Goal: Information Seeking & Learning: Learn about a topic

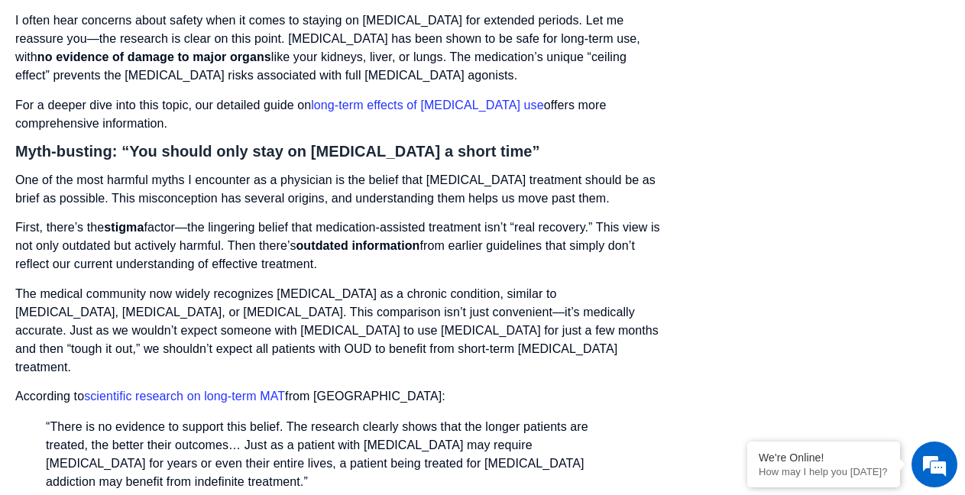
scroll to position [8540, 0]
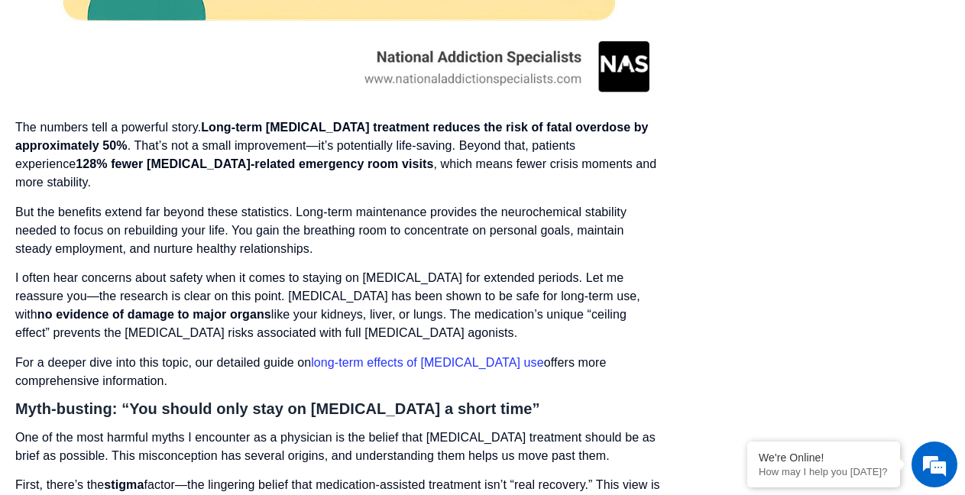
click at [482, 356] on link "long-term effects of Suboxone use" at bounding box center [427, 362] width 232 height 13
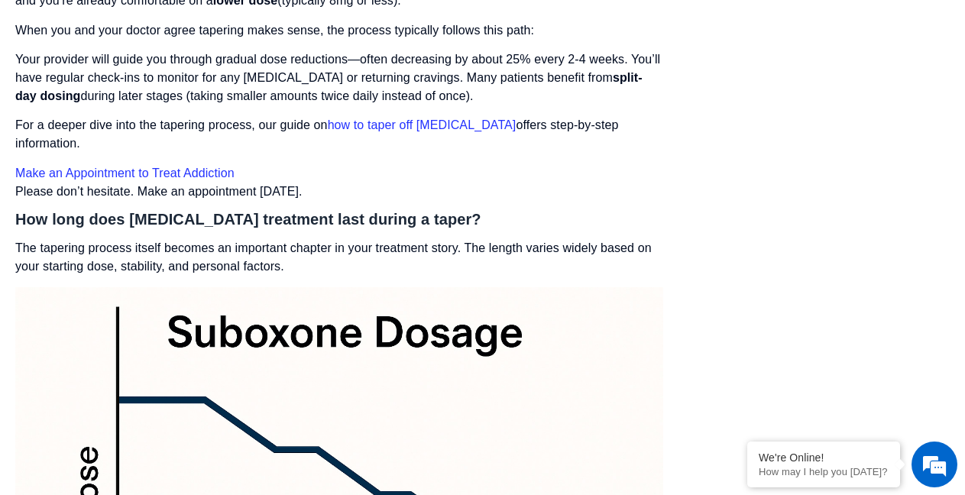
scroll to position [6275, 0]
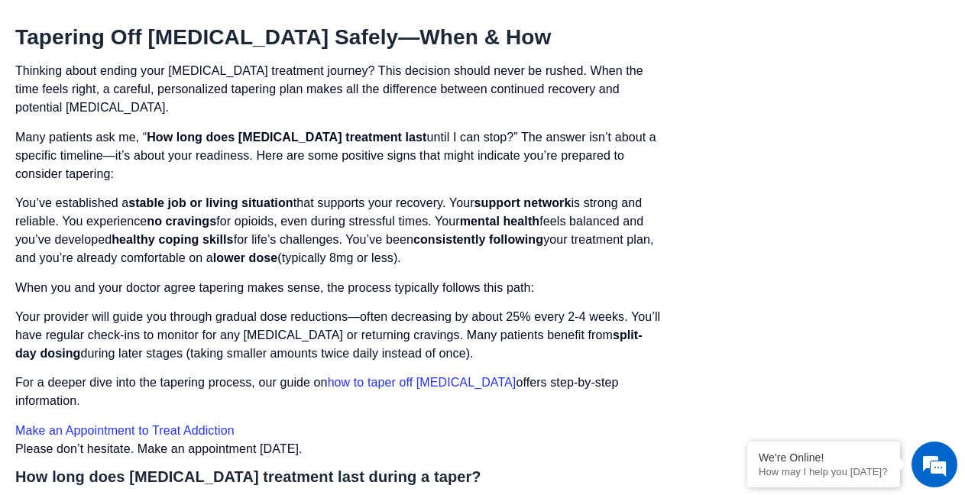
click at [436, 376] on link "how to taper off Suboxone" at bounding box center [422, 382] width 189 height 13
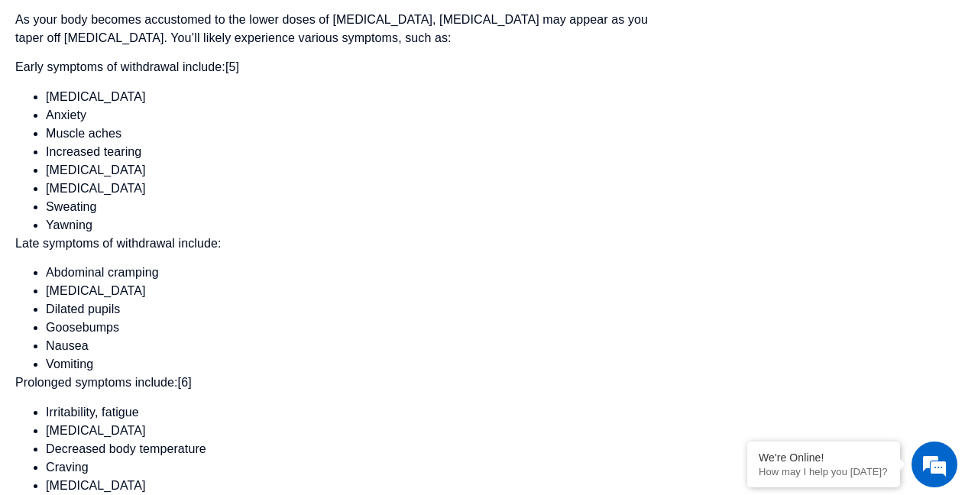
scroll to position [2876, 0]
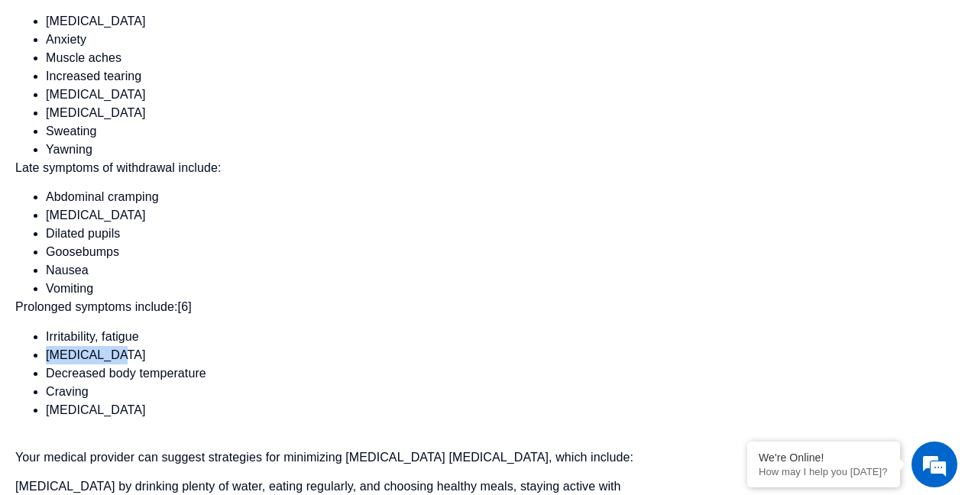
drag, startPoint x: 115, startPoint y: 287, endPoint x: 44, endPoint y: 280, distance: 70.7
click at [55, 346] on li "Bradycardia" at bounding box center [355, 355] width 618 height 18
click at [661, 280] on li "Vomiting" at bounding box center [355, 289] width 618 height 18
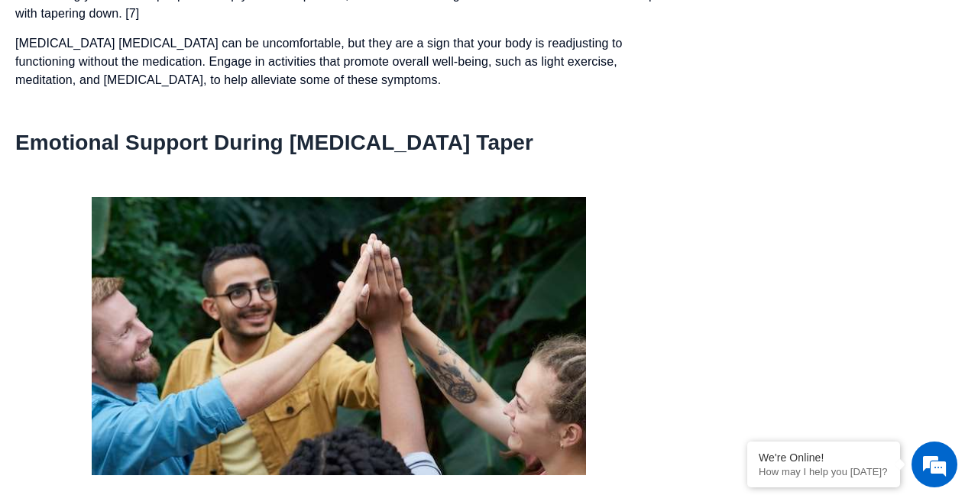
scroll to position [0, 0]
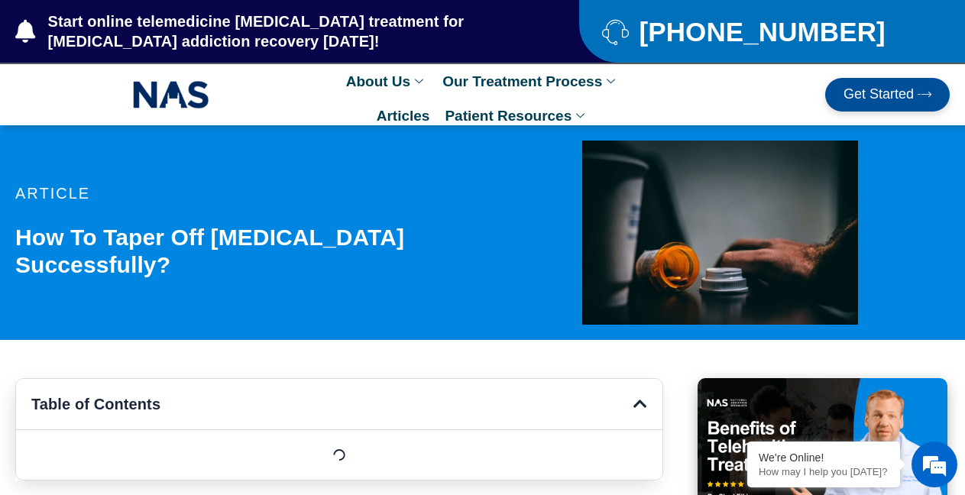
drag, startPoint x: 972, startPoint y: 293, endPoint x: 978, endPoint y: -54, distance: 347.1
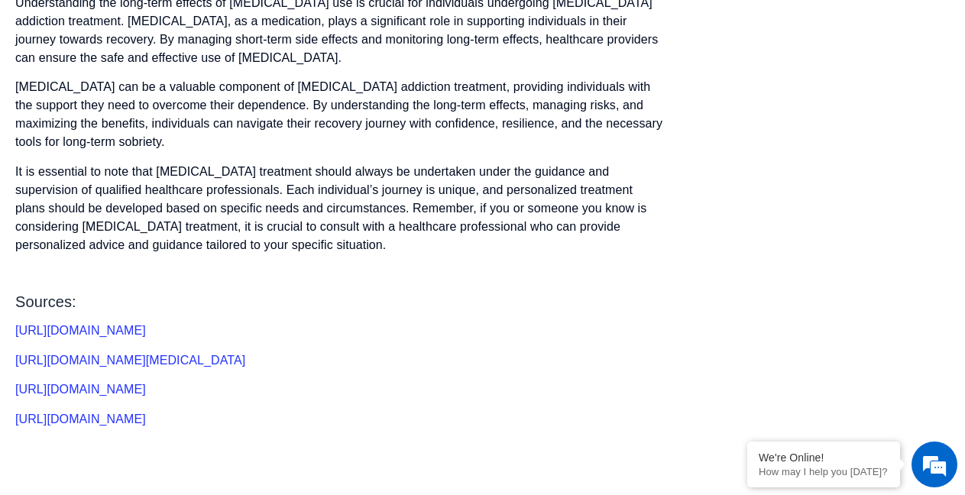
scroll to position [6362, 0]
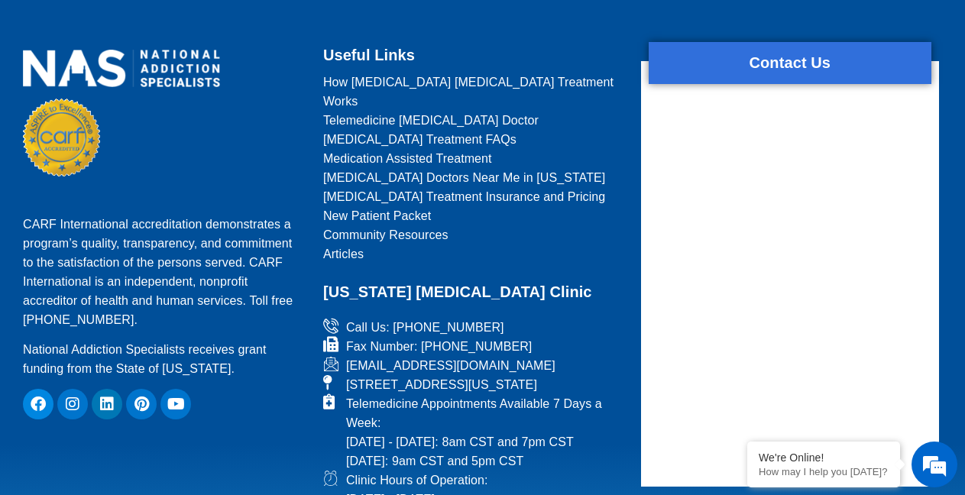
scroll to position [3312, 0]
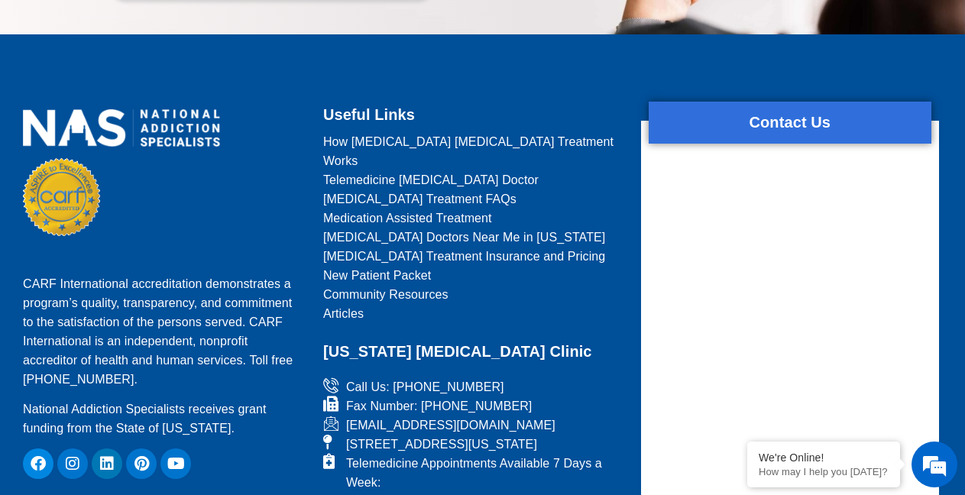
click at [343, 304] on span "Articles" at bounding box center [343, 313] width 41 height 19
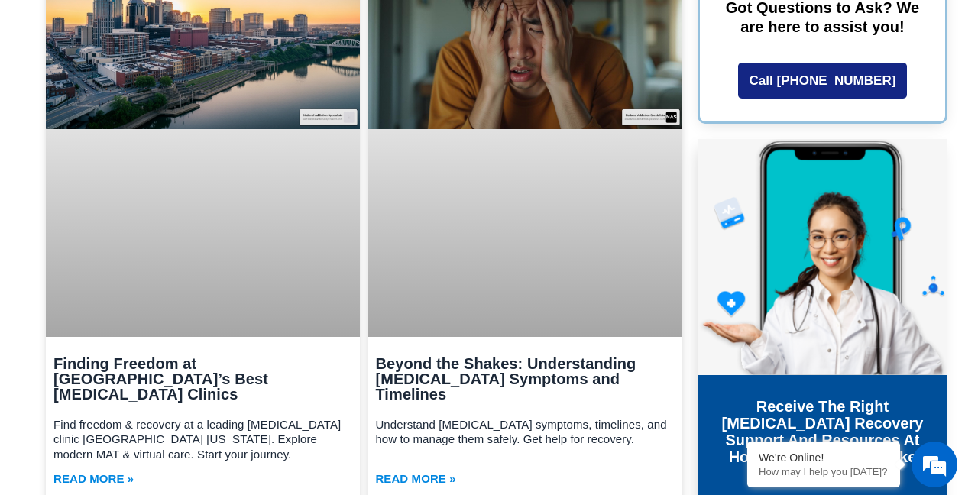
scroll to position [741, 0]
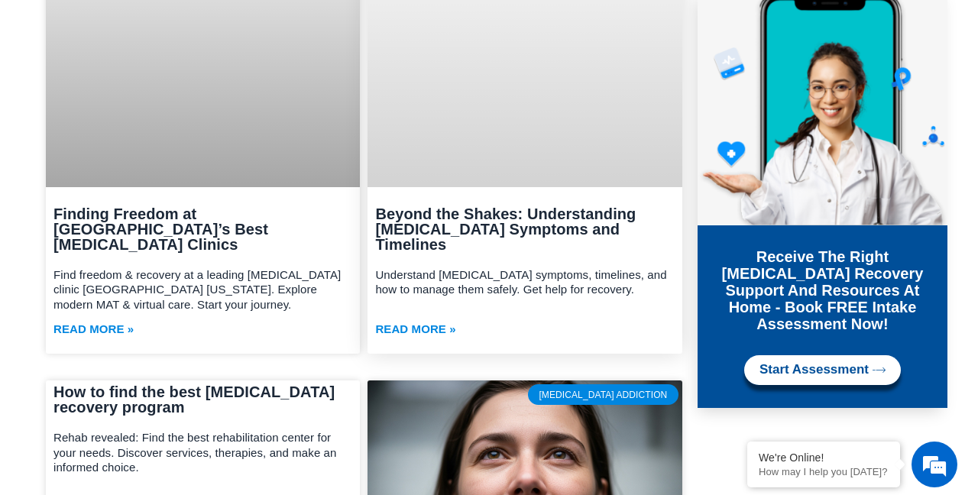
click at [485, 215] on link "Beyond the Shakes: Understanding [MEDICAL_DATA] Symptoms and Timelines" at bounding box center [505, 229] width 261 height 47
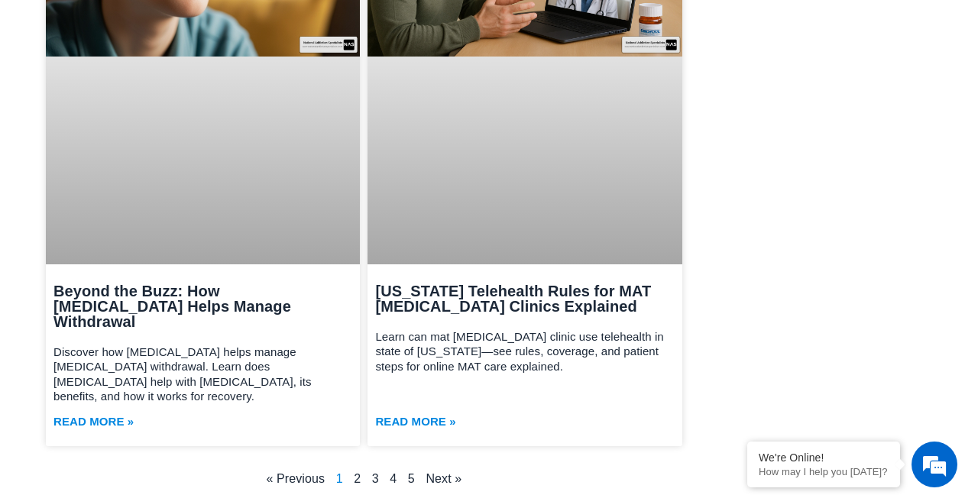
scroll to position [1961, 0]
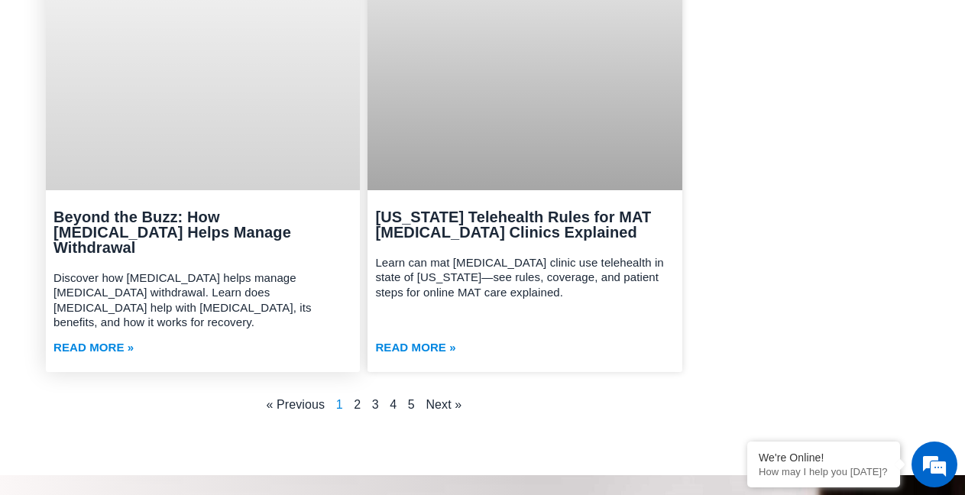
click at [218, 209] on link "Beyond the Buzz: How [MEDICAL_DATA] Helps Manage Withdrawal" at bounding box center [173, 232] width 238 height 47
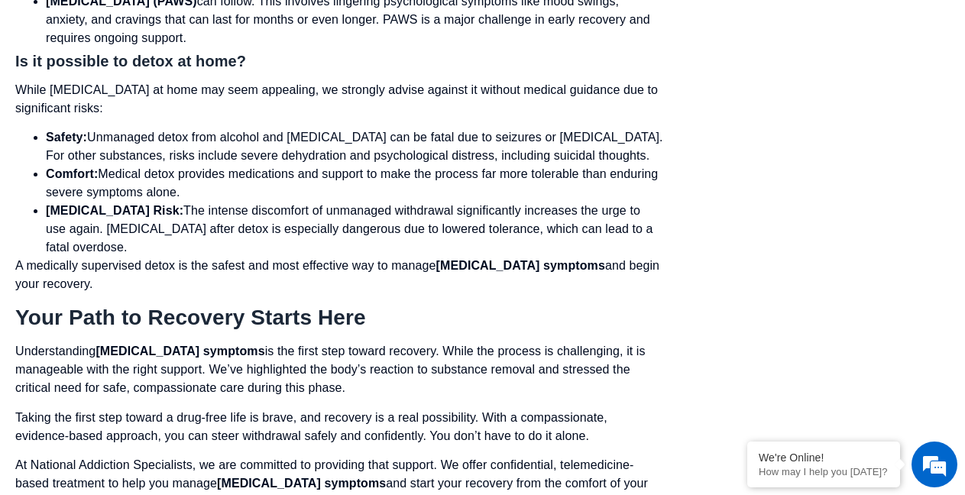
scroll to position [6710, 0]
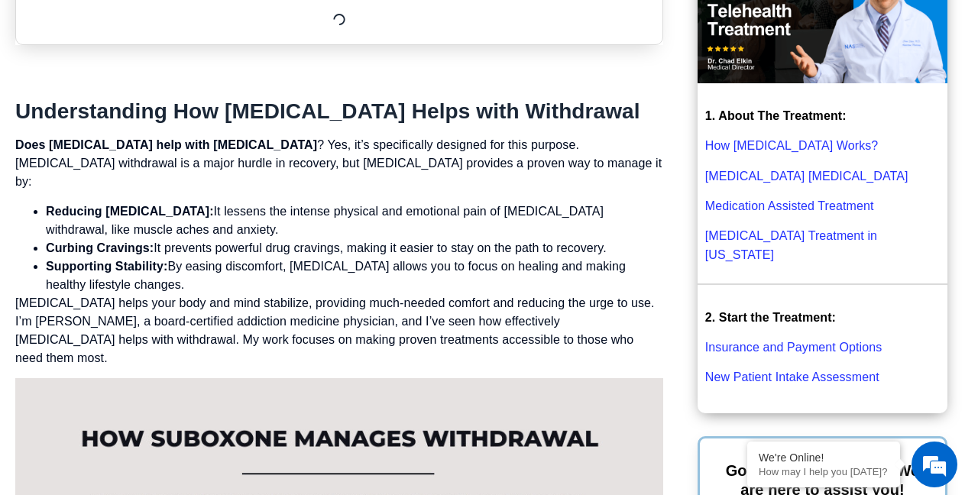
scroll to position [784, 0]
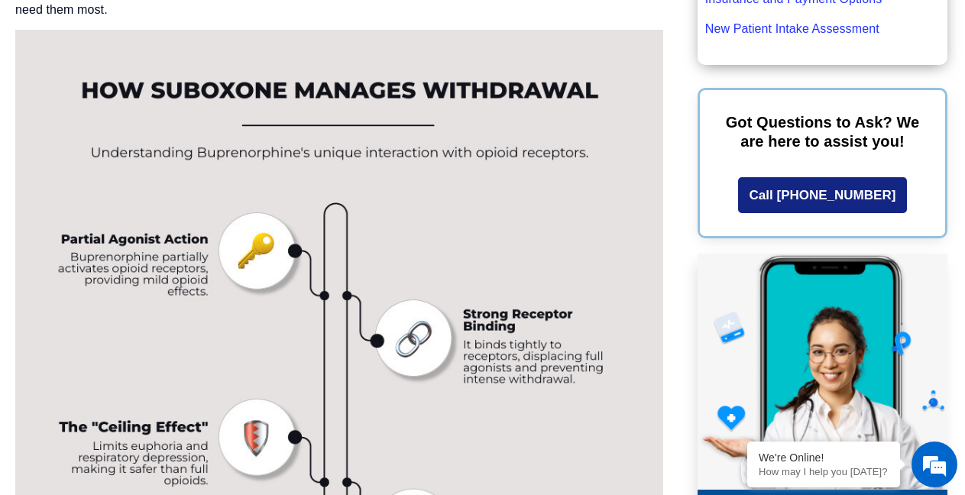
click at [530, 216] on img at bounding box center [339, 418] width 648 height 777
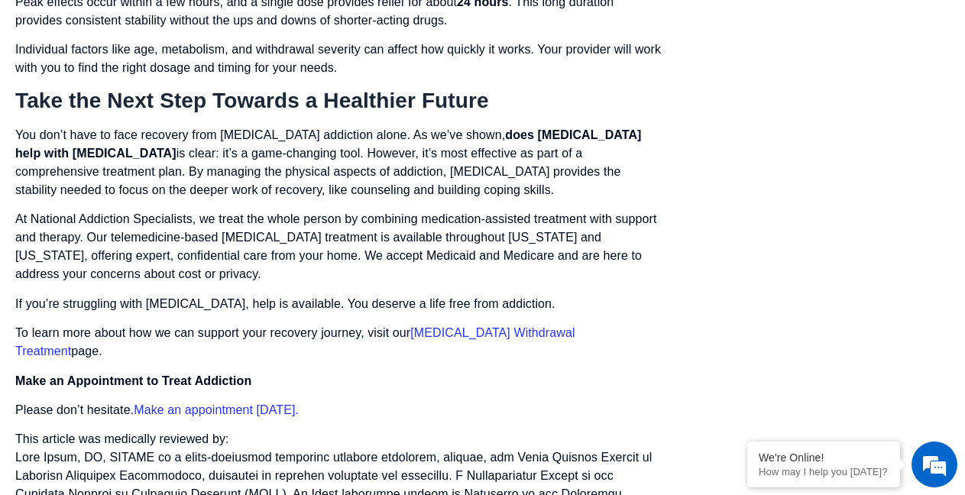
scroll to position [6013, 0]
